Goal: Find specific page/section: Find specific page/section

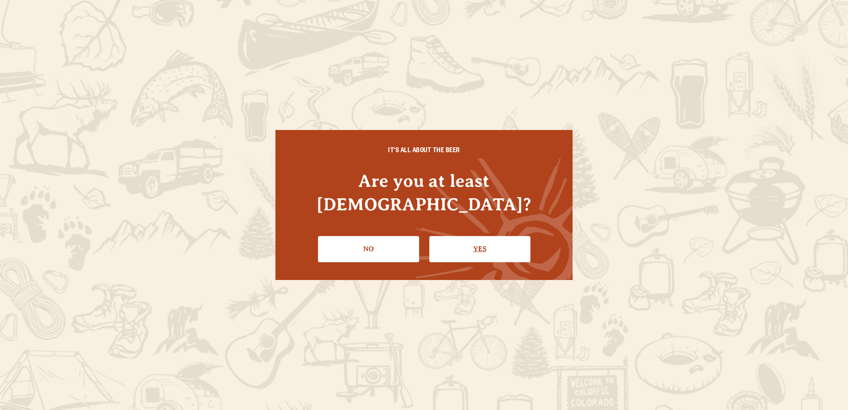
click at [491, 242] on link "Yes" at bounding box center [479, 249] width 101 height 26
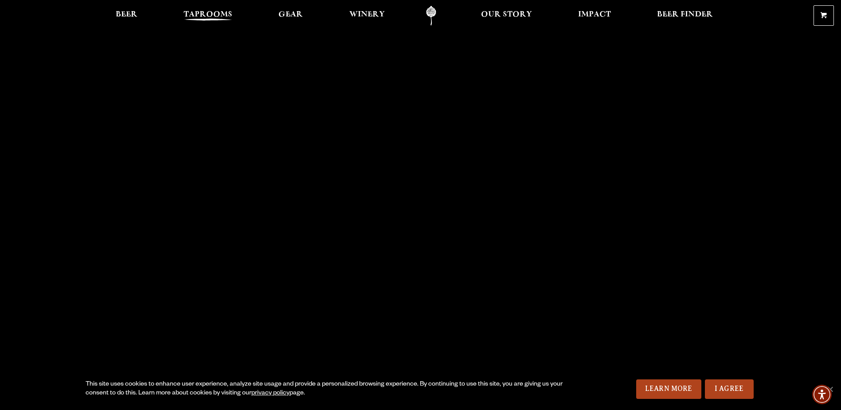
click at [210, 18] on span "Taprooms" at bounding box center [208, 14] width 49 height 7
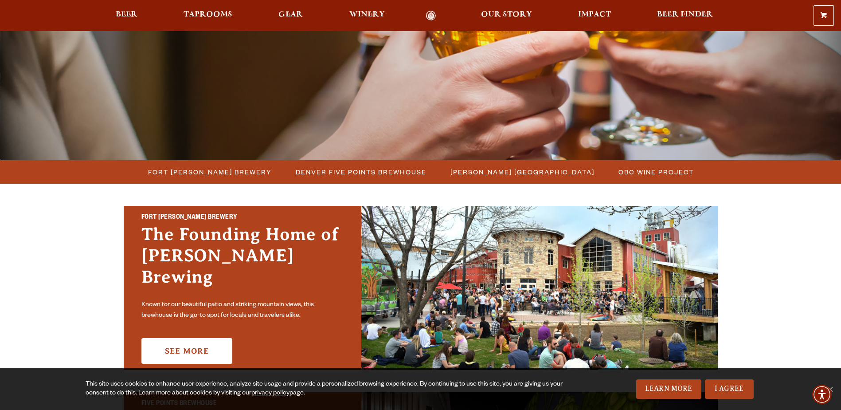
scroll to position [177, 0]
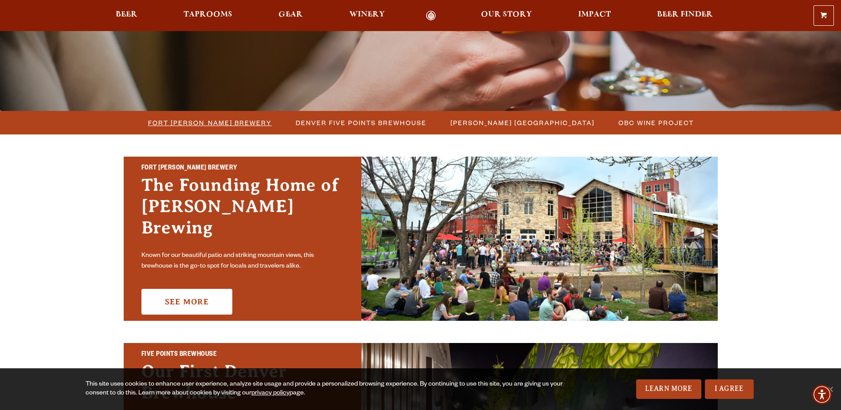
click at [206, 124] on span "Fort [PERSON_NAME] Brewery" at bounding box center [210, 122] width 124 height 13
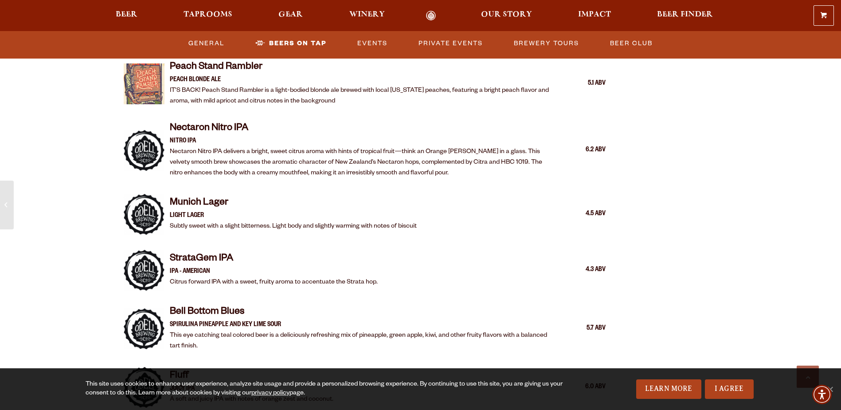
scroll to position [1730, 0]
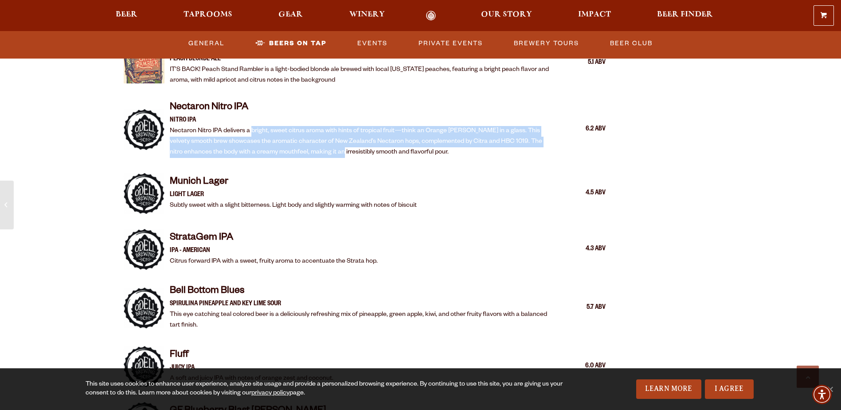
drag, startPoint x: 251, startPoint y: 118, endPoint x: 307, endPoint y: 144, distance: 61.1
click at [307, 144] on p "Nectaron Nitro IPA delivers a bright, sweet citrus aroma with hints of tropical…" at bounding box center [363, 142] width 387 height 32
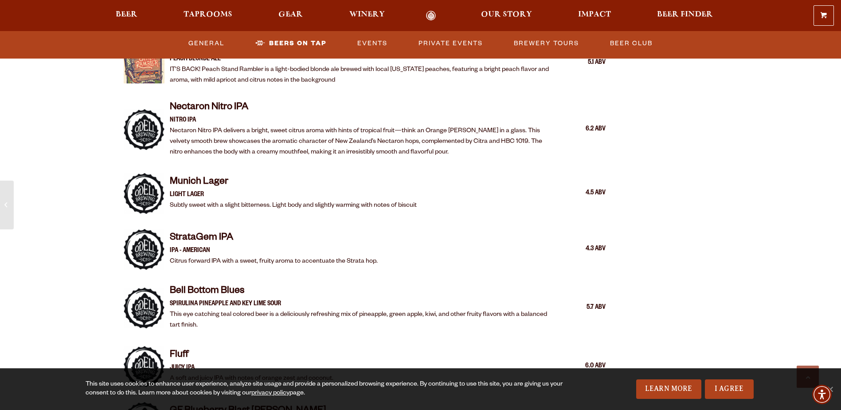
drag, startPoint x: 307, startPoint y: 144, endPoint x: 326, endPoint y: 137, distance: 20.2
click at [326, 137] on p "Nectaron Nitro IPA delivers a bright, sweet citrus aroma with hints of tropical…" at bounding box center [363, 142] width 387 height 32
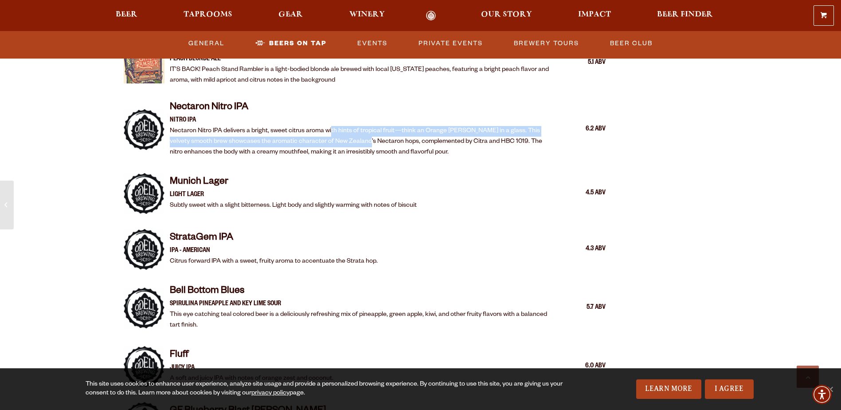
drag, startPoint x: 332, startPoint y: 118, endPoint x: 346, endPoint y: 132, distance: 20.4
click at [346, 132] on p "Nectaron Nitro IPA delivers a bright, sweet citrus aroma with hints of tropical…" at bounding box center [363, 142] width 387 height 32
click at [347, 133] on p "Nectaron Nitro IPA delivers a bright, sweet citrus aroma with hints of tropical…" at bounding box center [363, 142] width 387 height 32
click at [336, 136] on p "Nectaron Nitro IPA delivers a bright, sweet citrus aroma with hints of tropical…" at bounding box center [363, 142] width 387 height 32
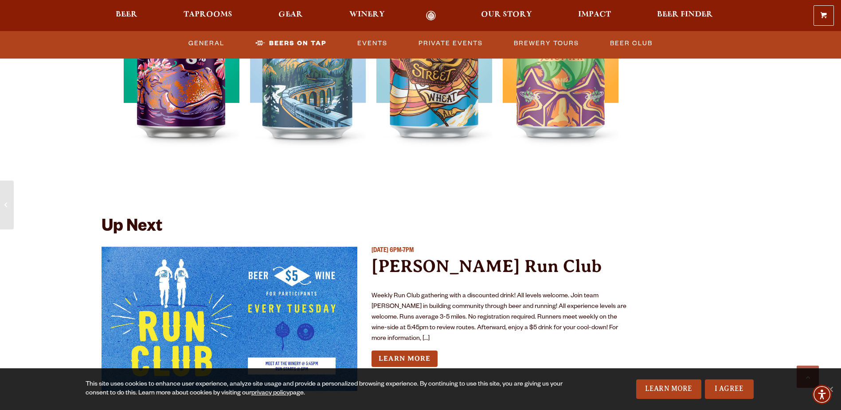
scroll to position [3016, 0]
